Goal: Information Seeking & Learning: Learn about a topic

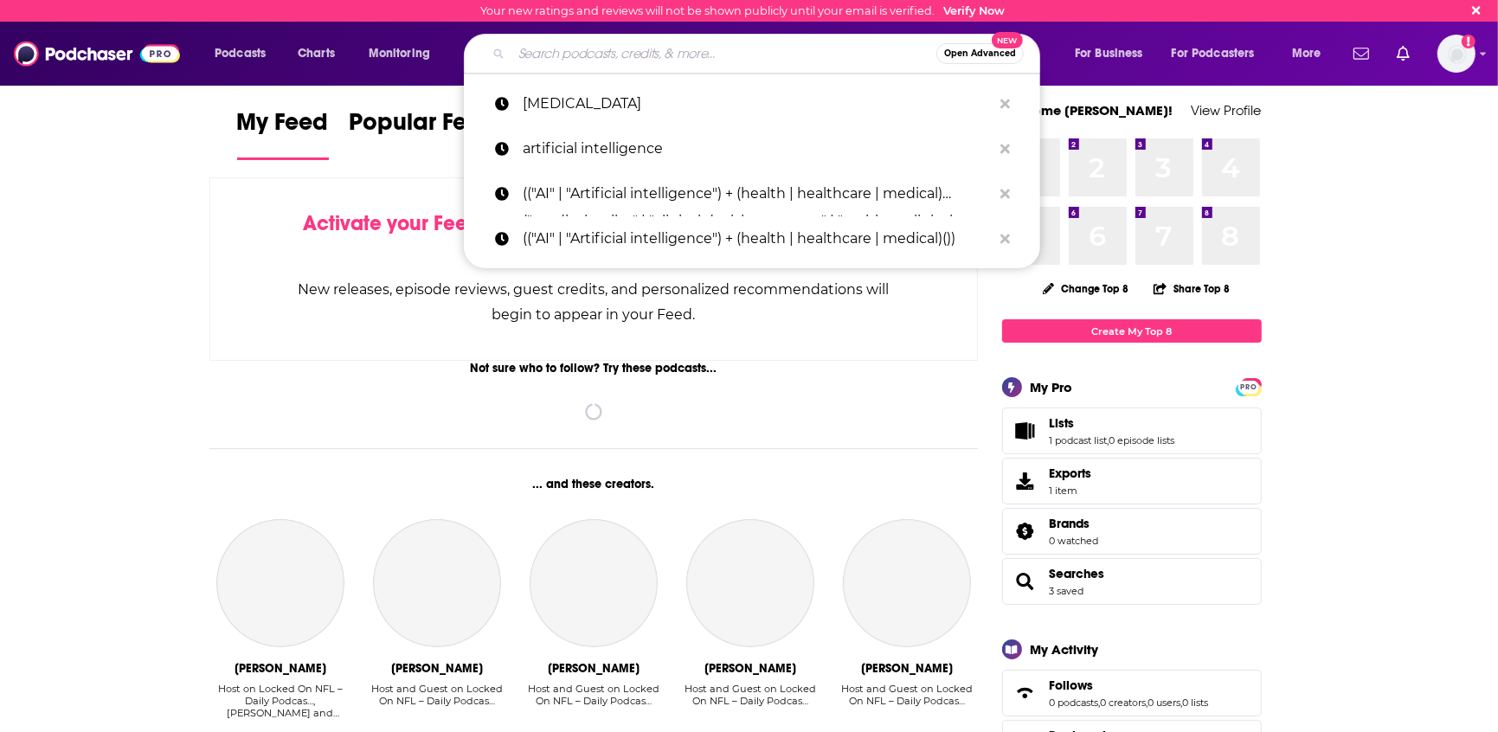
click at [715, 57] on input "Search podcasts, credits, & more..." at bounding box center [723, 54] width 425 height 28
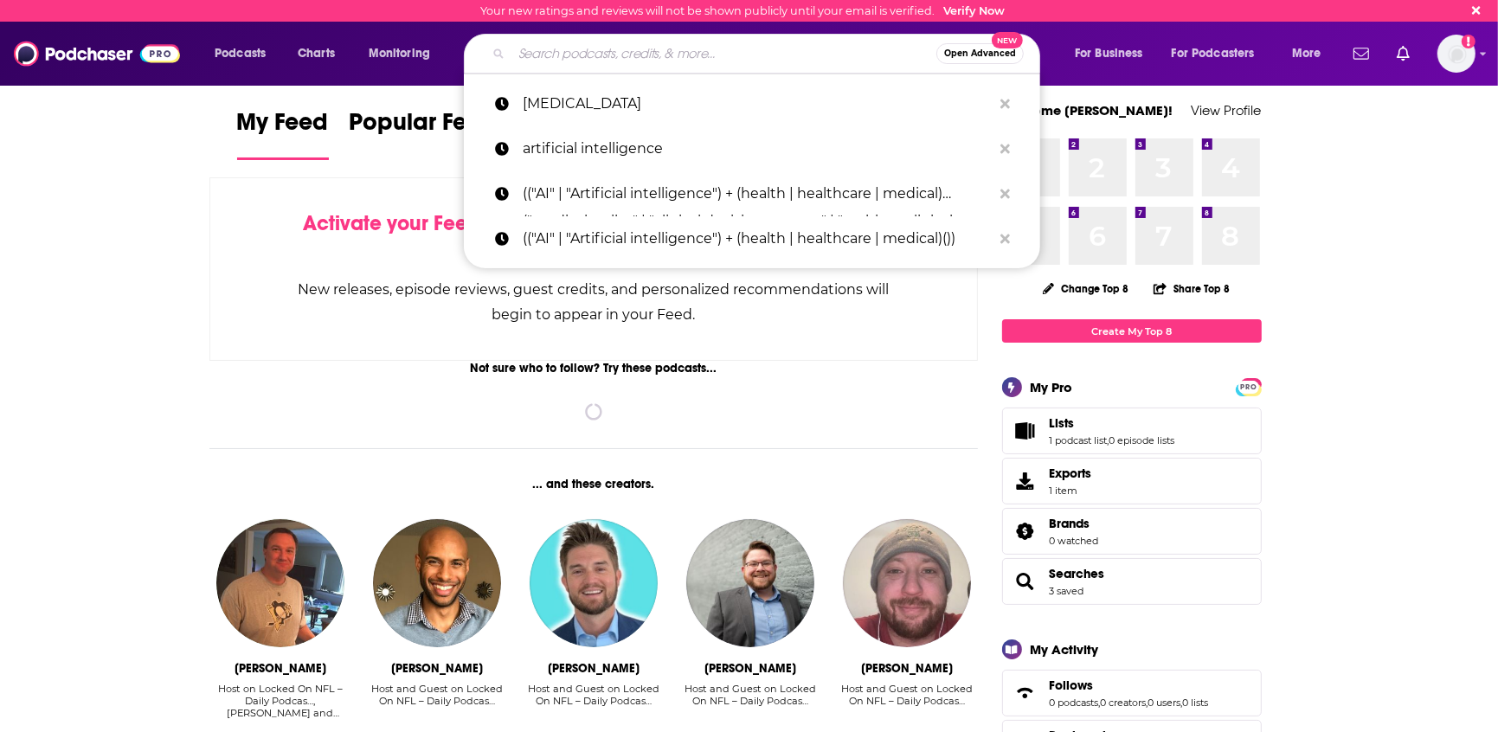
paste input "Heart of Healthcare"
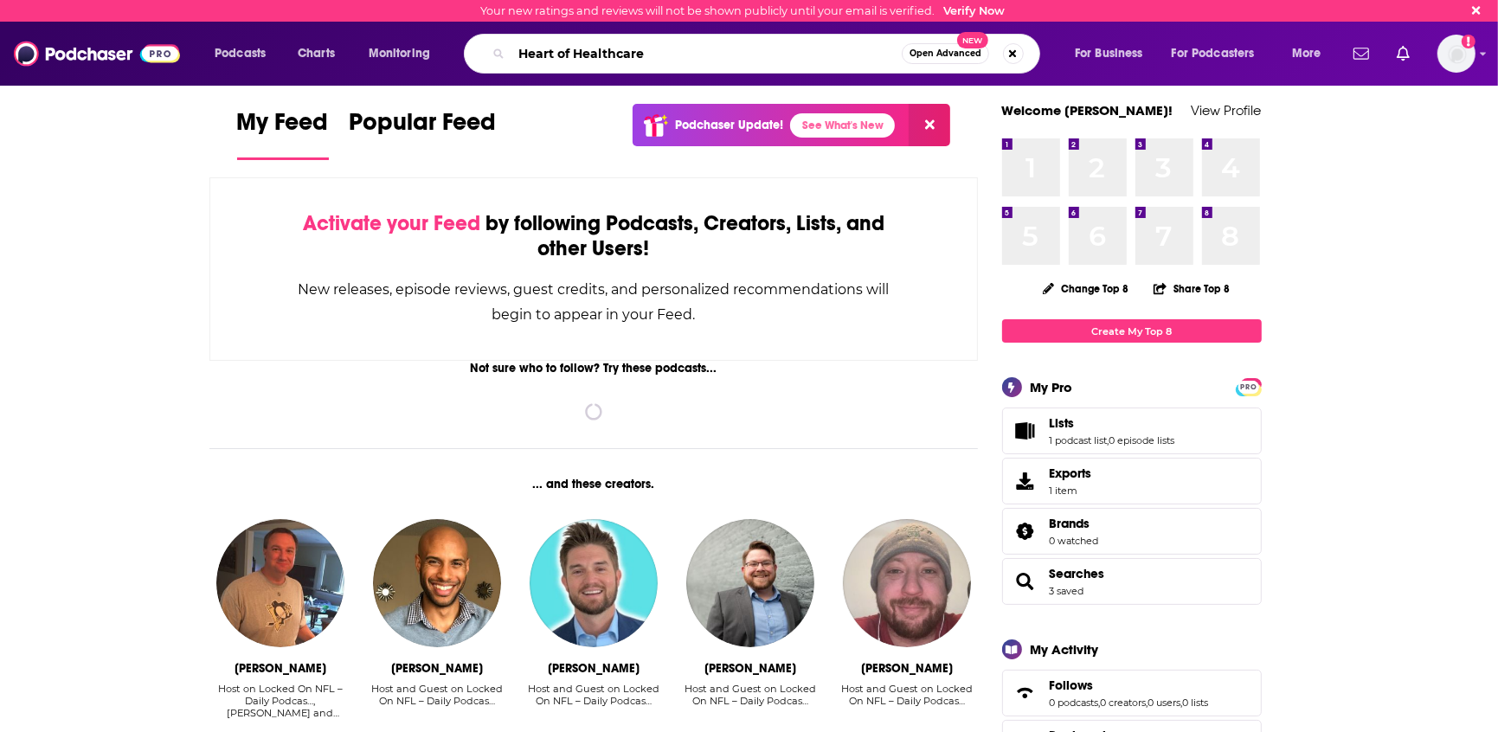
type input "Heart of Healthcare"
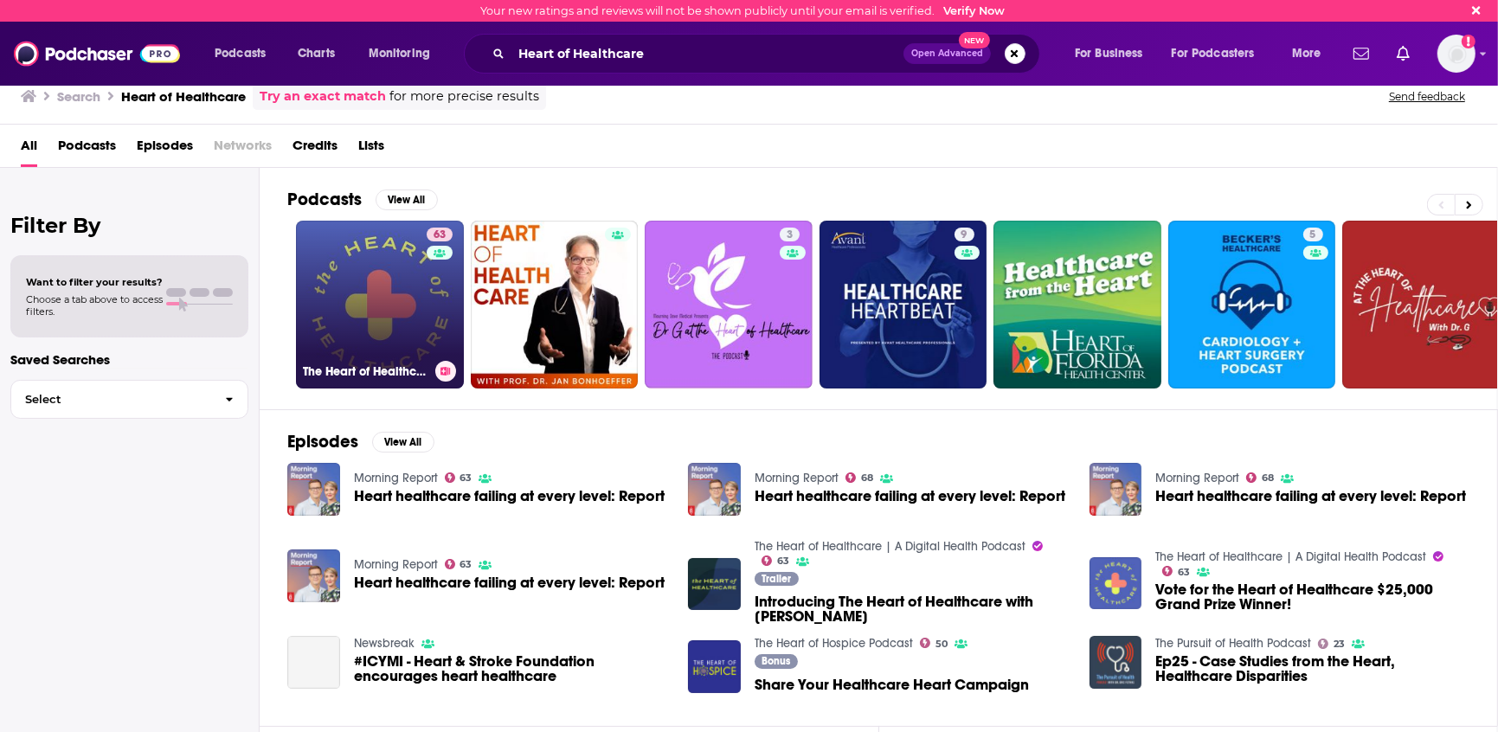
click at [388, 300] on link "63 The Heart of Healthcare | A Digital Health Podcast" at bounding box center [380, 305] width 168 height 168
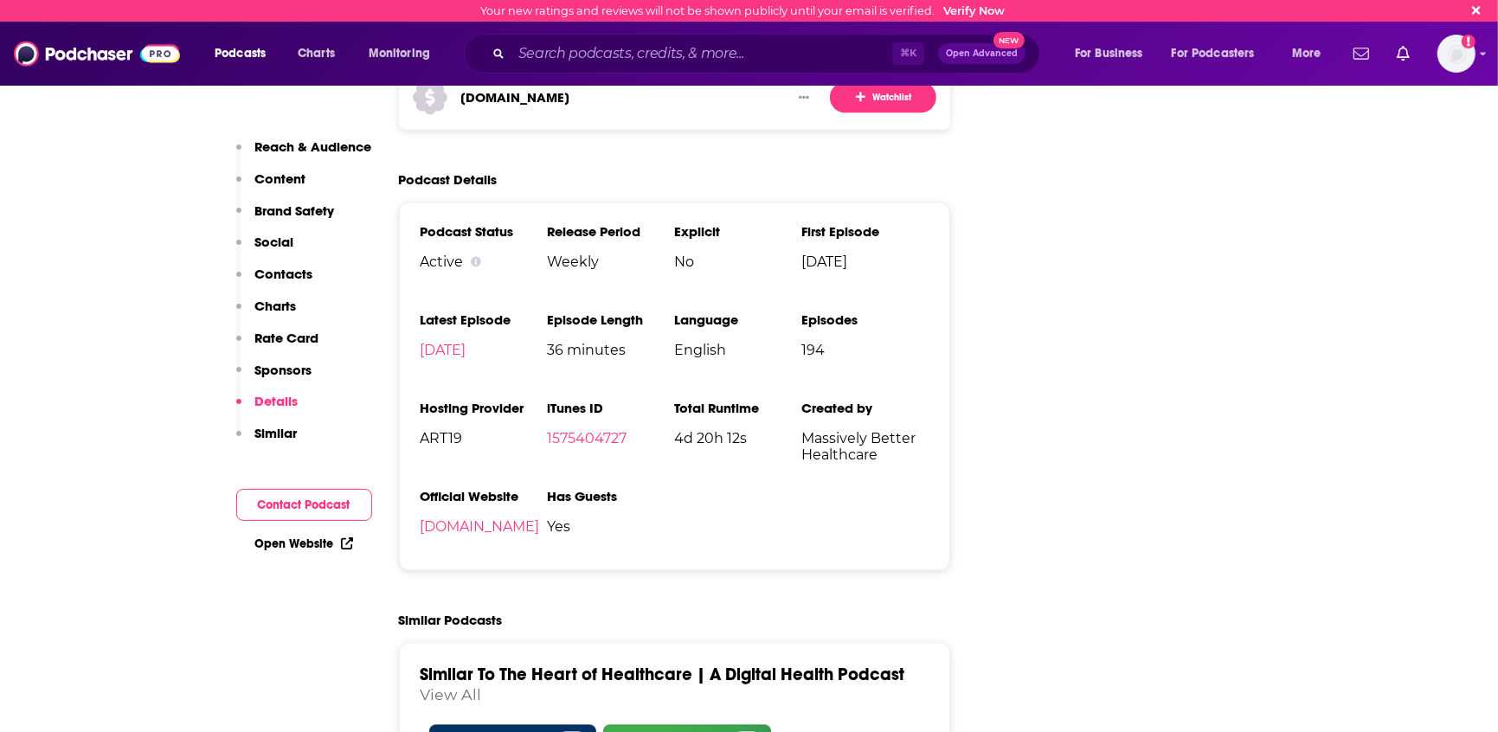
scroll to position [3320, 0]
drag, startPoint x: 729, startPoint y: 397, endPoint x: 755, endPoint y: 760, distance: 363.4
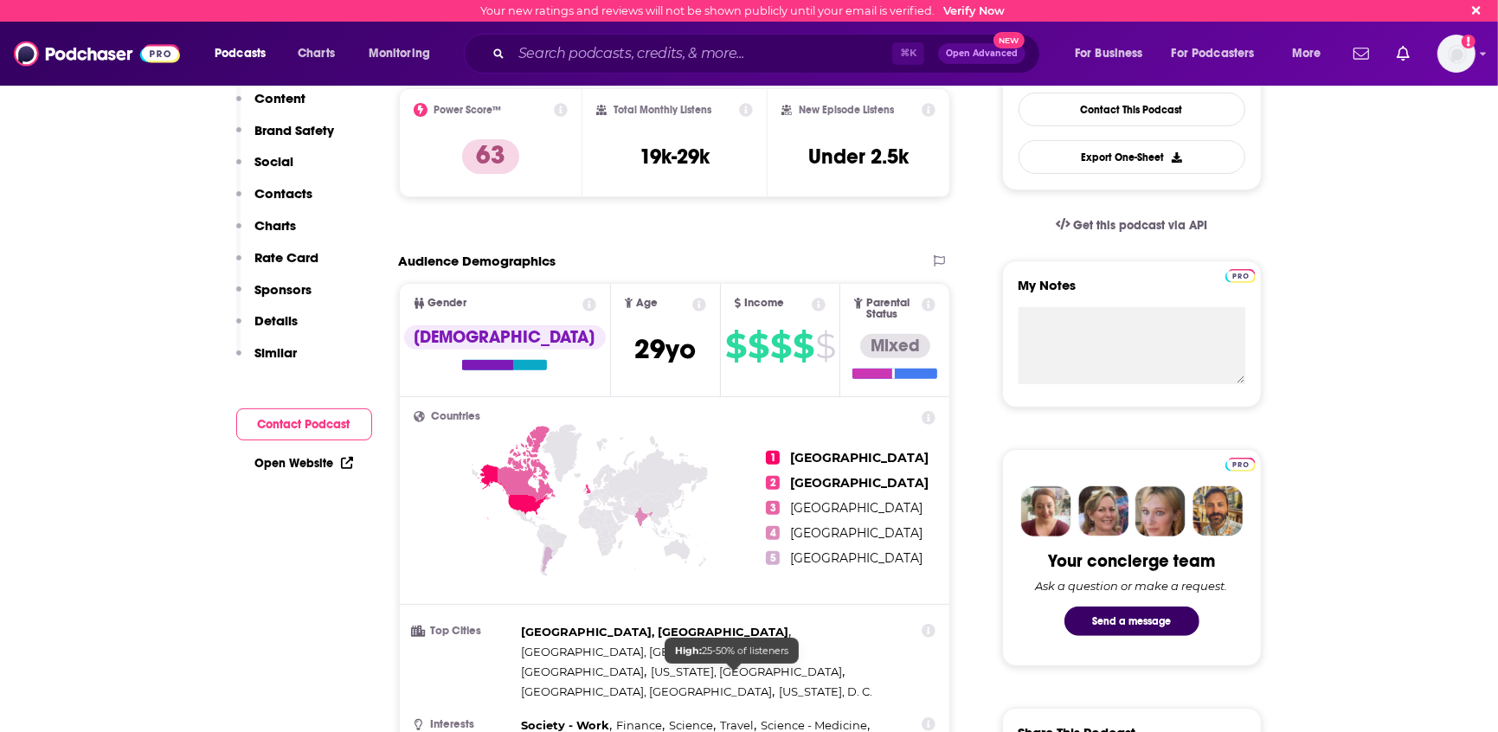
scroll to position [0, 0]
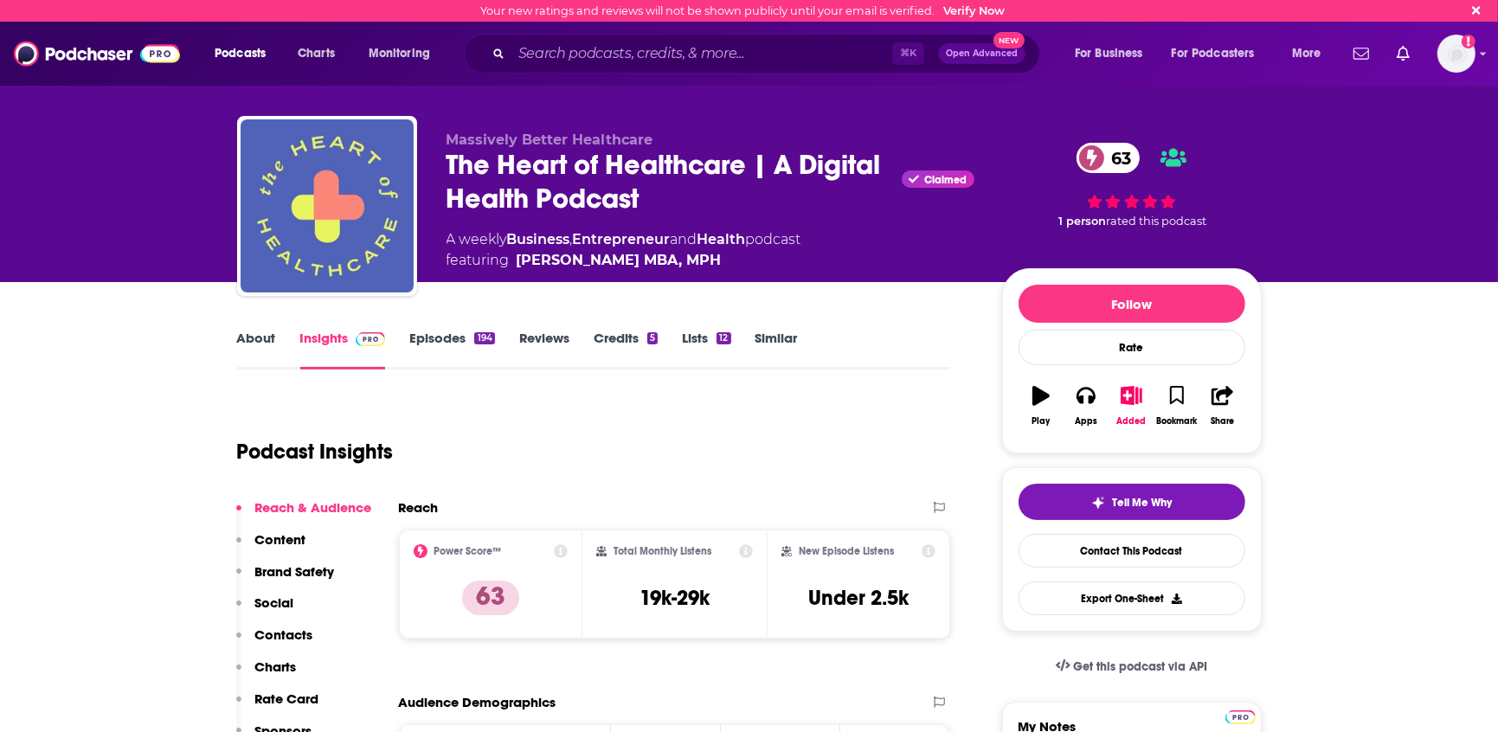
click at [733, 416] on div "Podcast Insights" at bounding box center [587, 441] width 700 height 88
click at [257, 337] on link "About" at bounding box center [256, 350] width 39 height 40
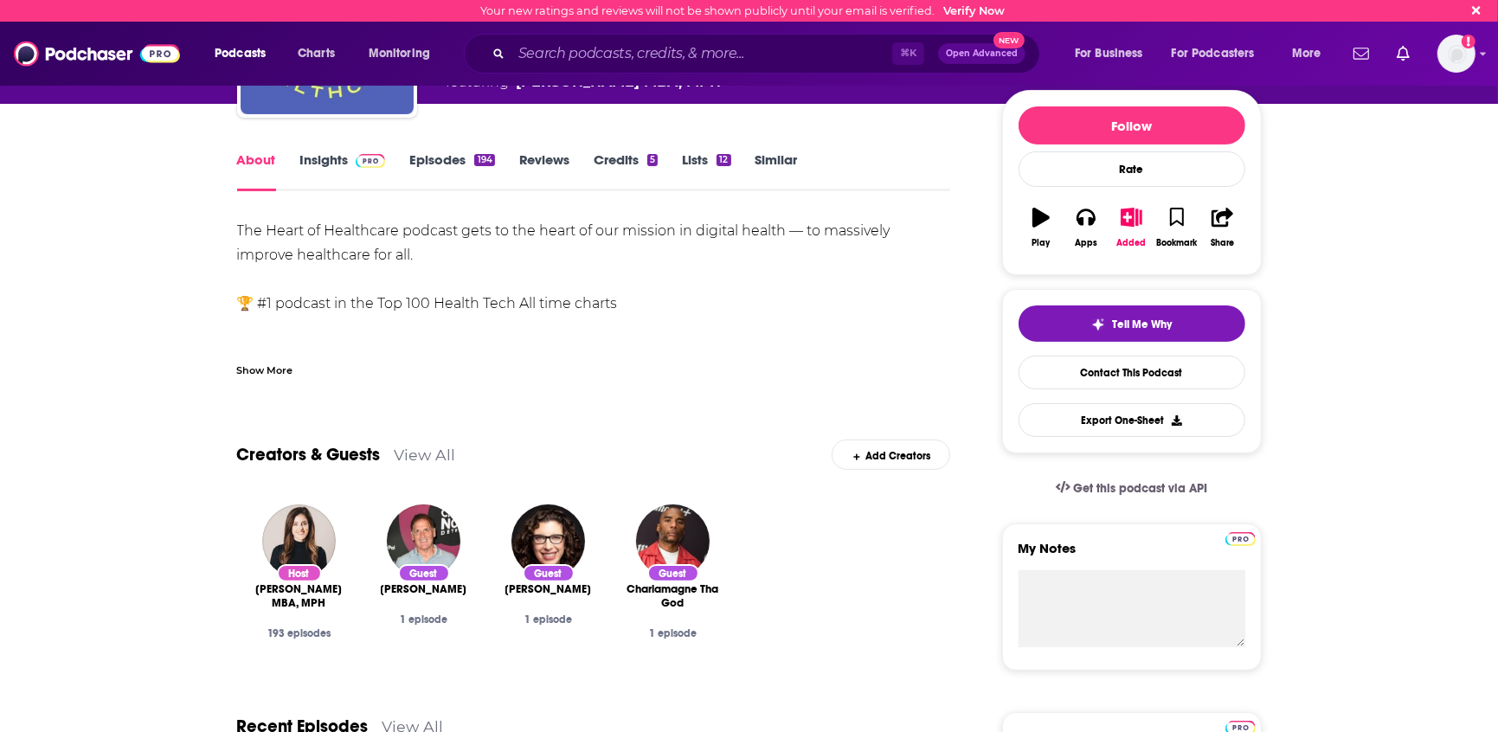
scroll to position [136, 0]
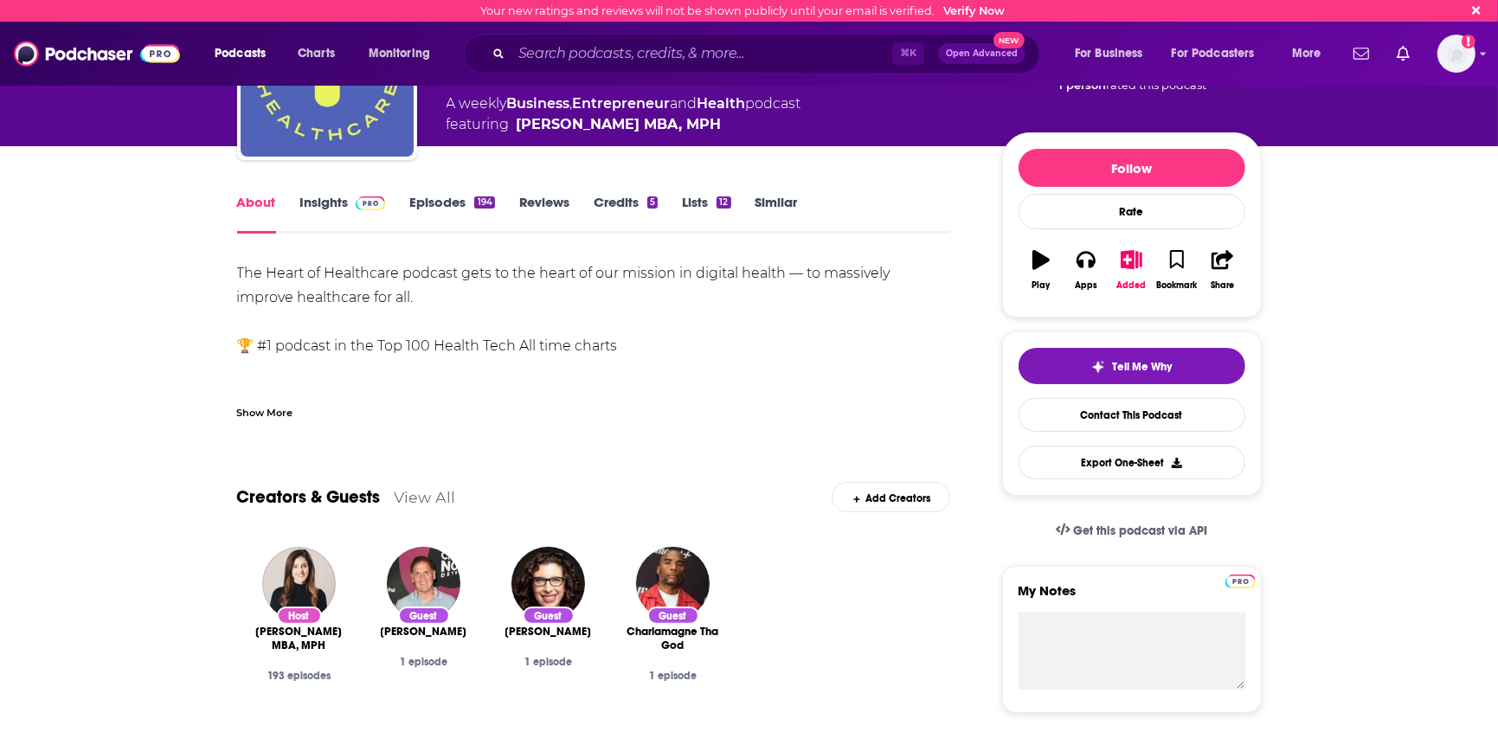
click at [439, 202] on link "Episodes 194" at bounding box center [451, 214] width 85 height 40
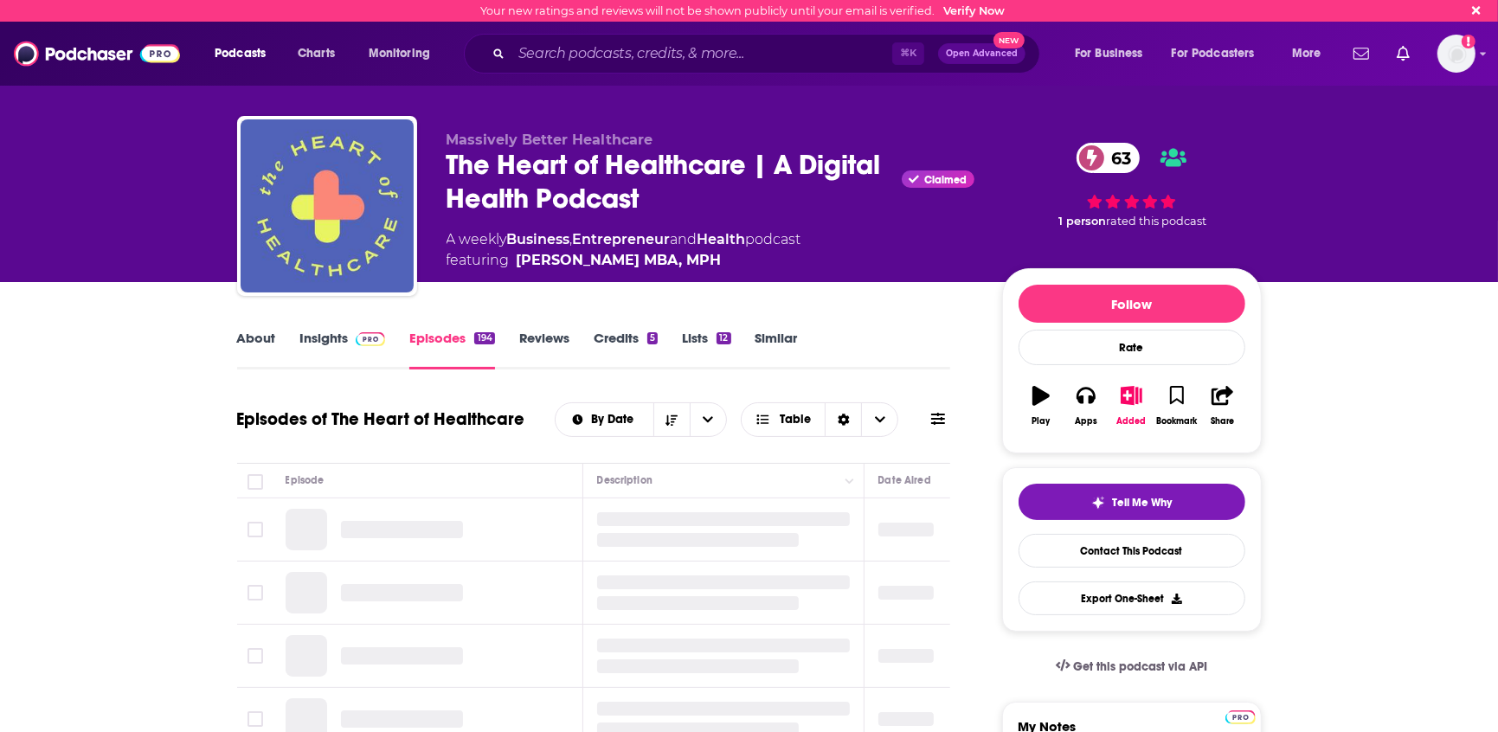
click at [266, 332] on link "About" at bounding box center [256, 350] width 39 height 40
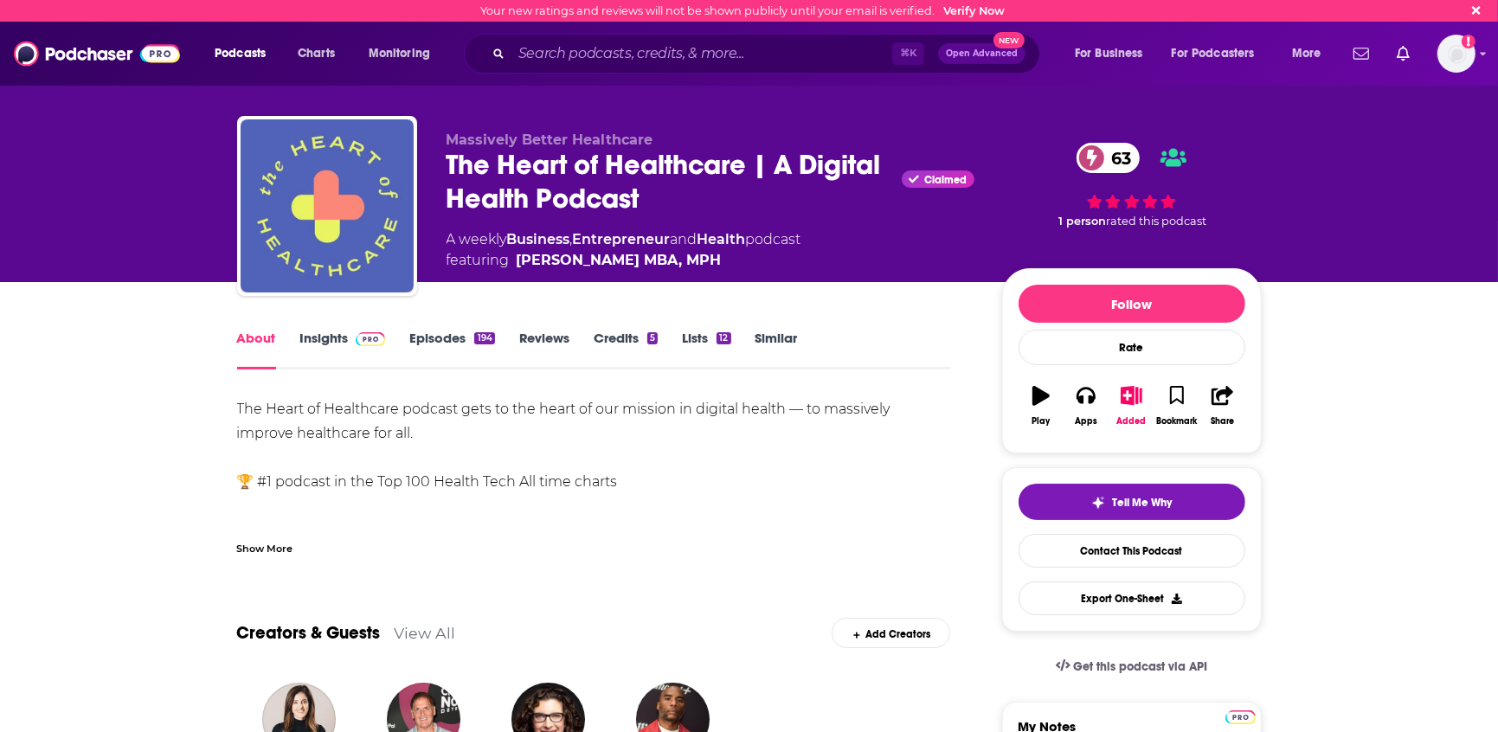
click at [344, 337] on link "Insights" at bounding box center [343, 350] width 86 height 40
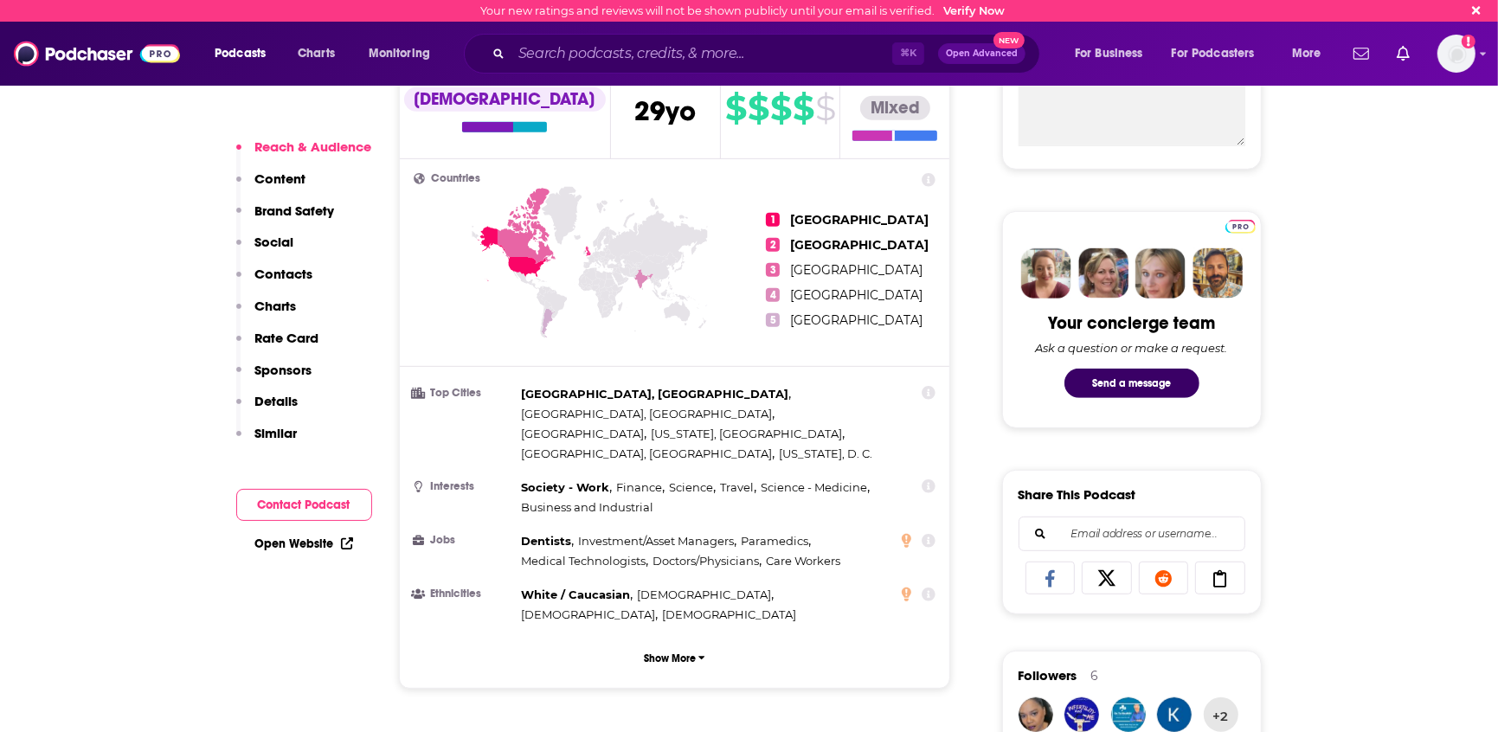
scroll to position [695, 0]
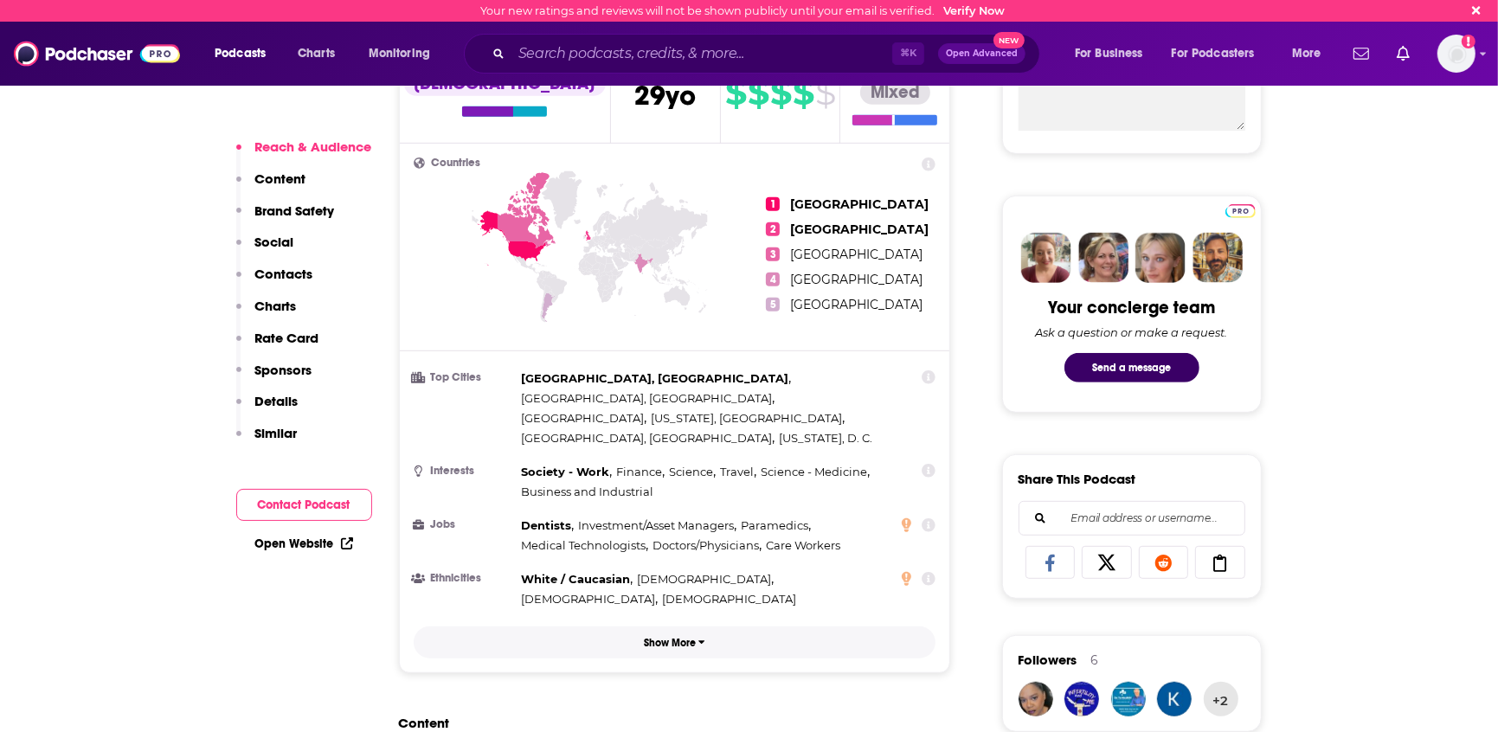
click at [663, 637] on p "Show More" at bounding box center [670, 643] width 52 height 12
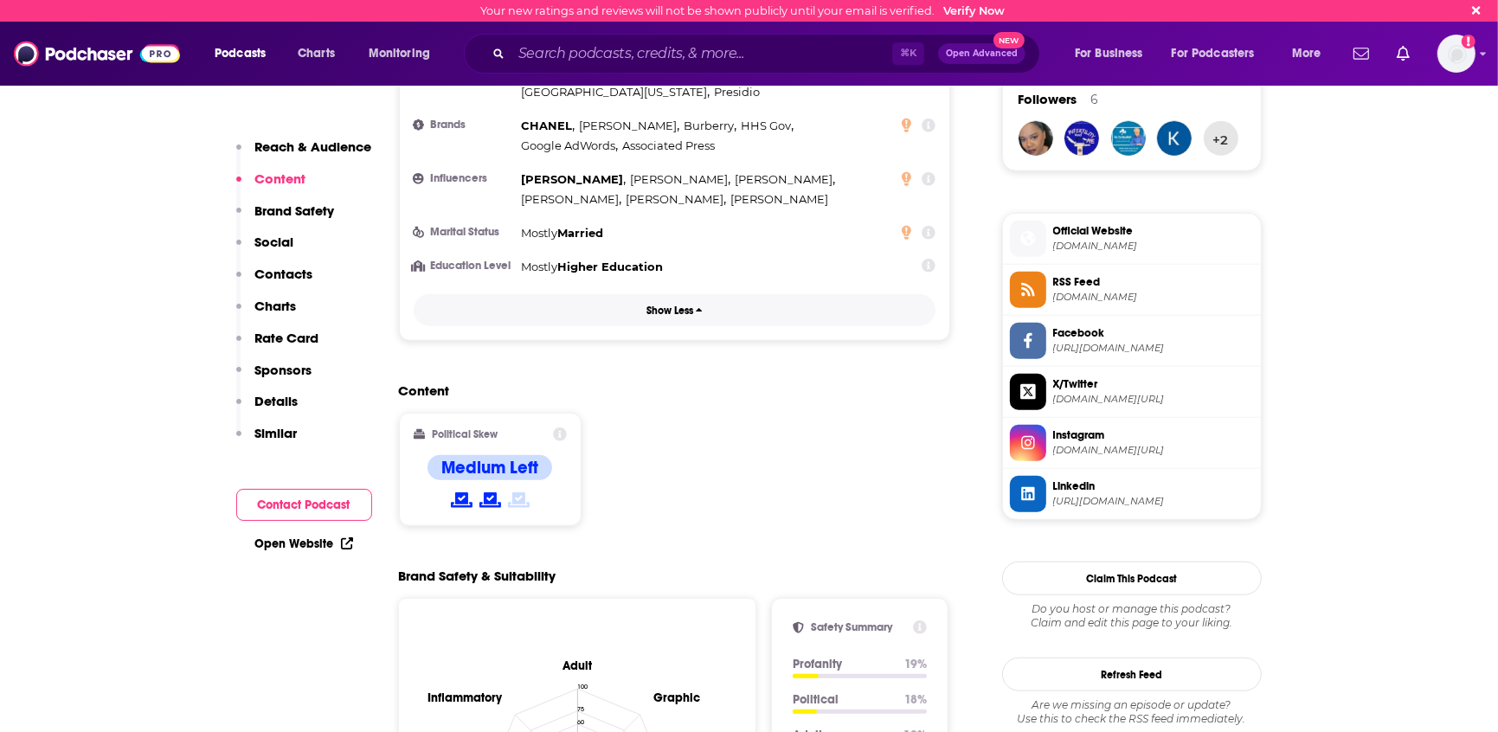
scroll to position [1279, 0]
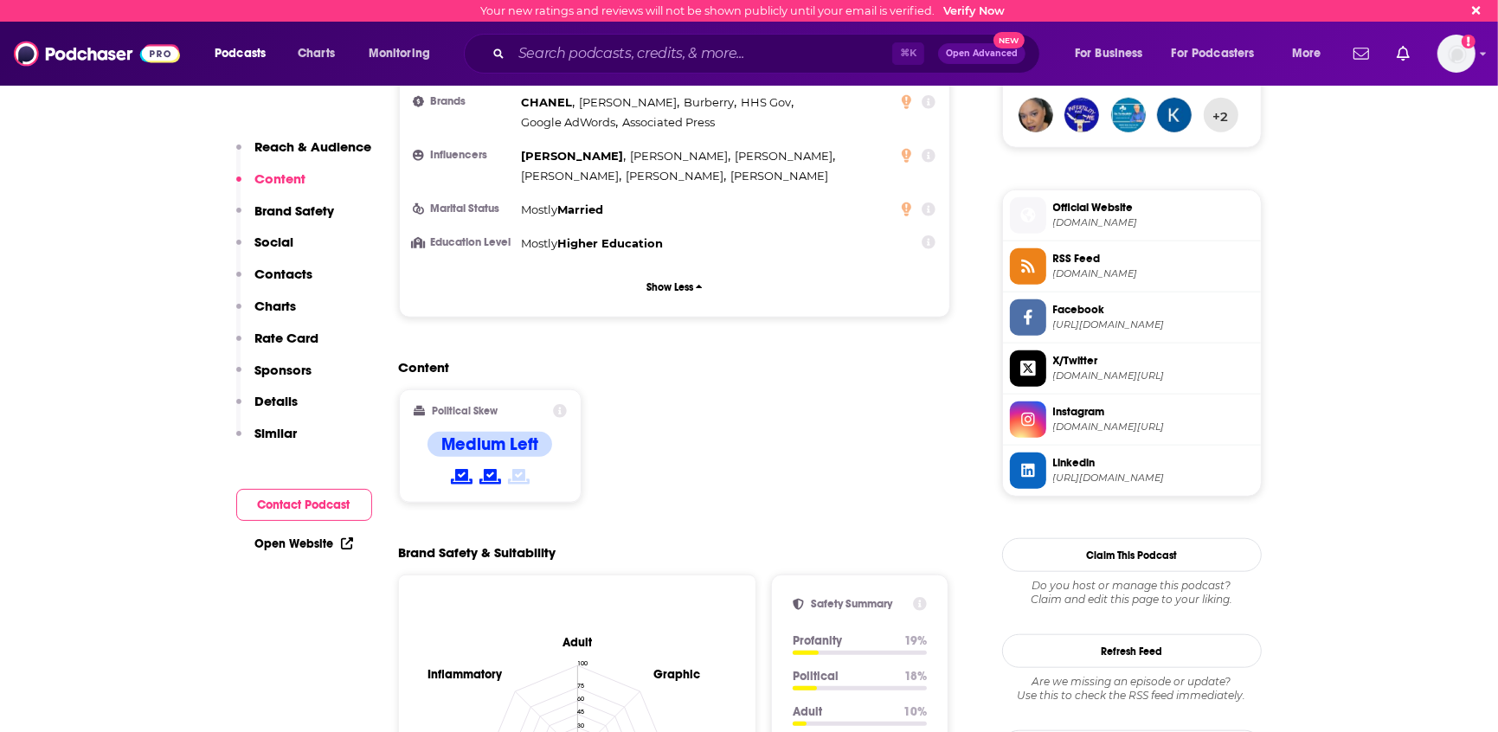
click at [294, 243] on div "Reach & Audience Content Brand Safety Social Contacts Charts Rate Card Sponsors…" at bounding box center [304, 297] width 136 height 318
click at [279, 239] on p "Social" at bounding box center [274, 242] width 39 height 16
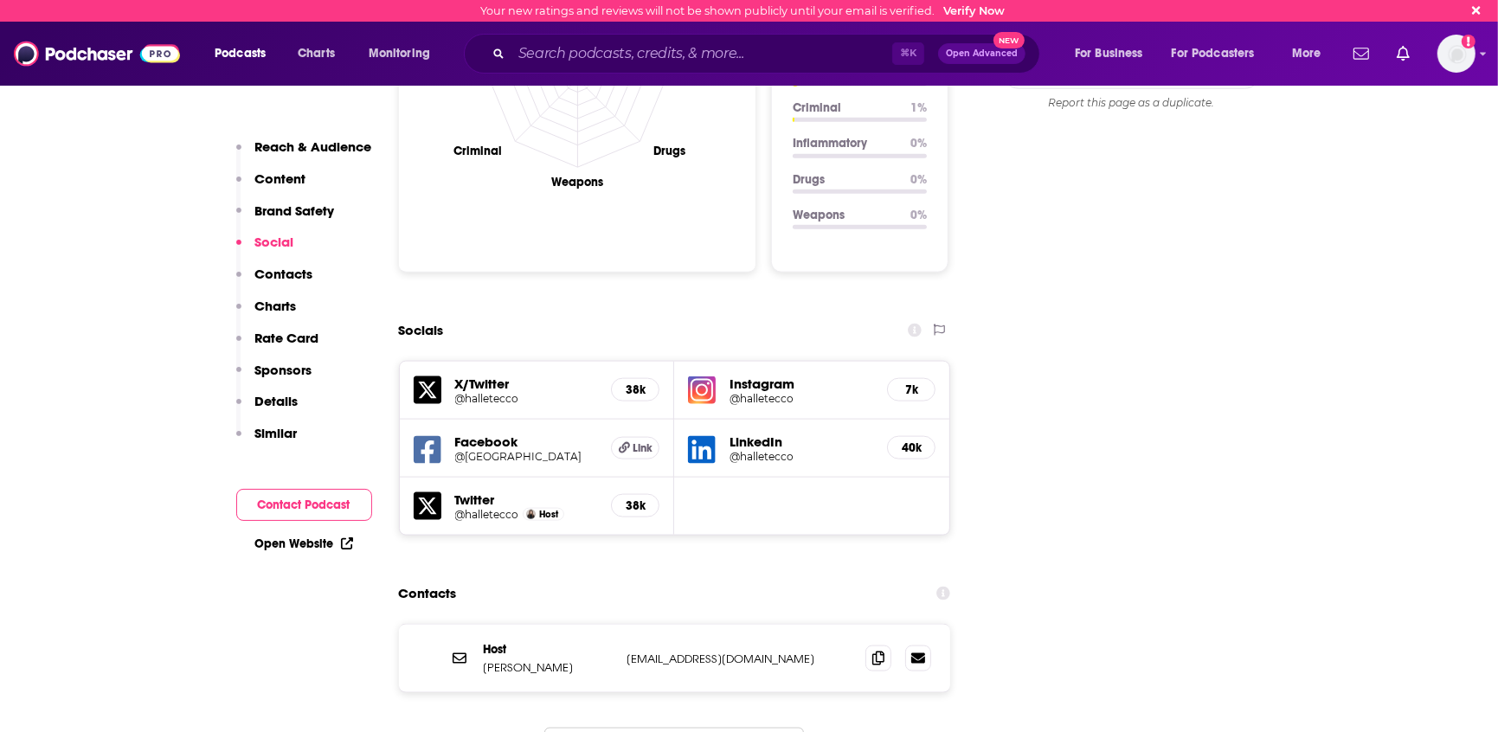
scroll to position [1955, 0]
click at [702, 442] on div "X/Twitter @halletecco 38k Instagram @halletecco 7k Facebook @halle Link LinkedI…" at bounding box center [675, 447] width 552 height 176
